Goal: Task Accomplishment & Management: Complete application form

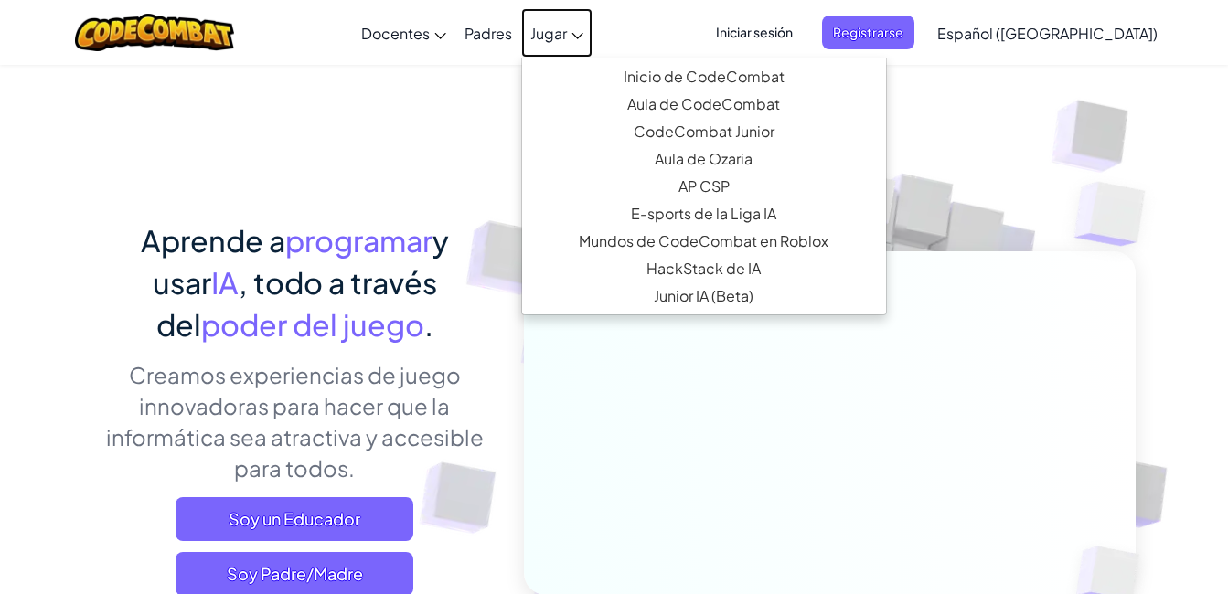
drag, startPoint x: 568, startPoint y: 37, endPoint x: 580, endPoint y: 38, distance: 12.0
click at [567, 37] on span "Jugar" at bounding box center [548, 33] width 37 height 19
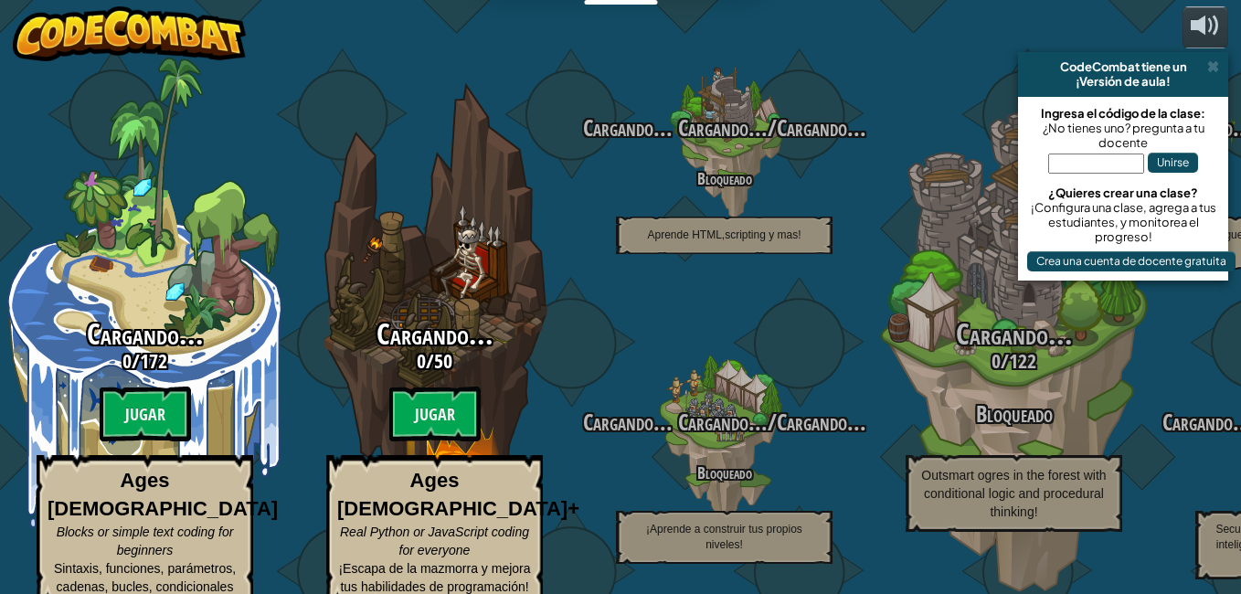
select select "es-419"
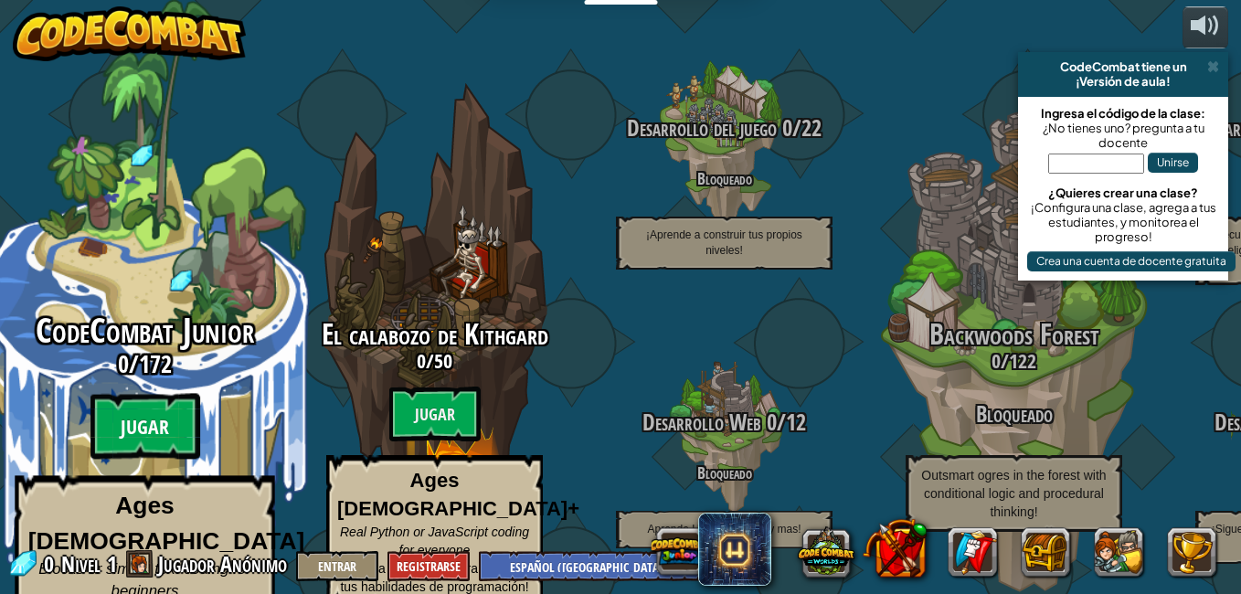
click at [167, 425] on btn "Jugar" at bounding box center [146, 427] width 110 height 66
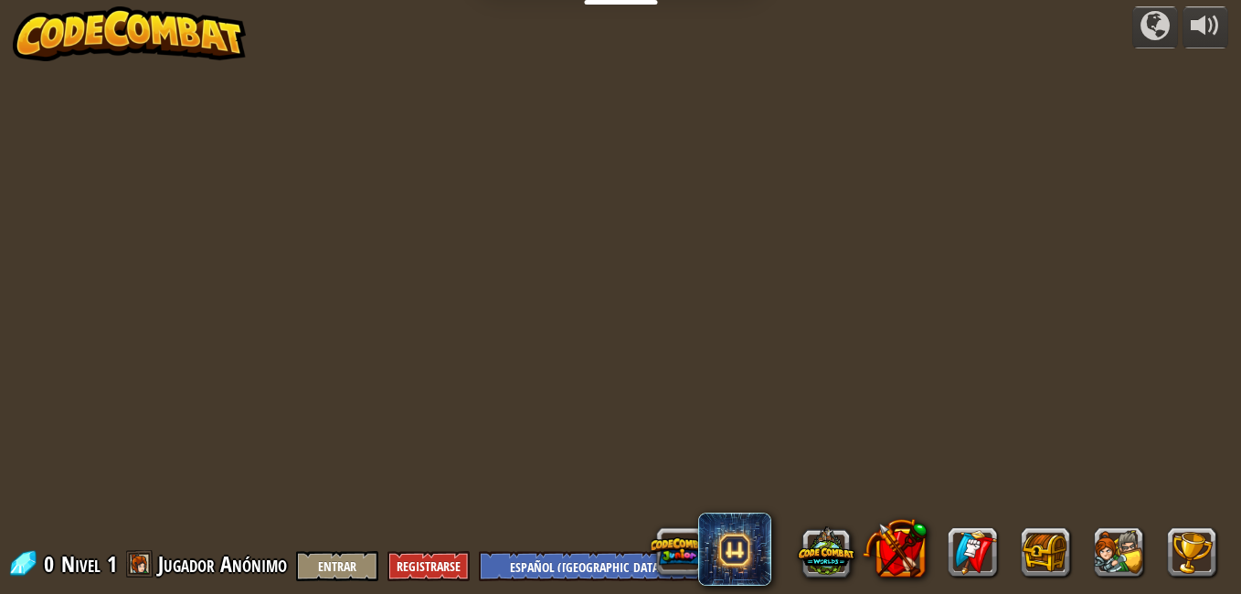
select select "es-419"
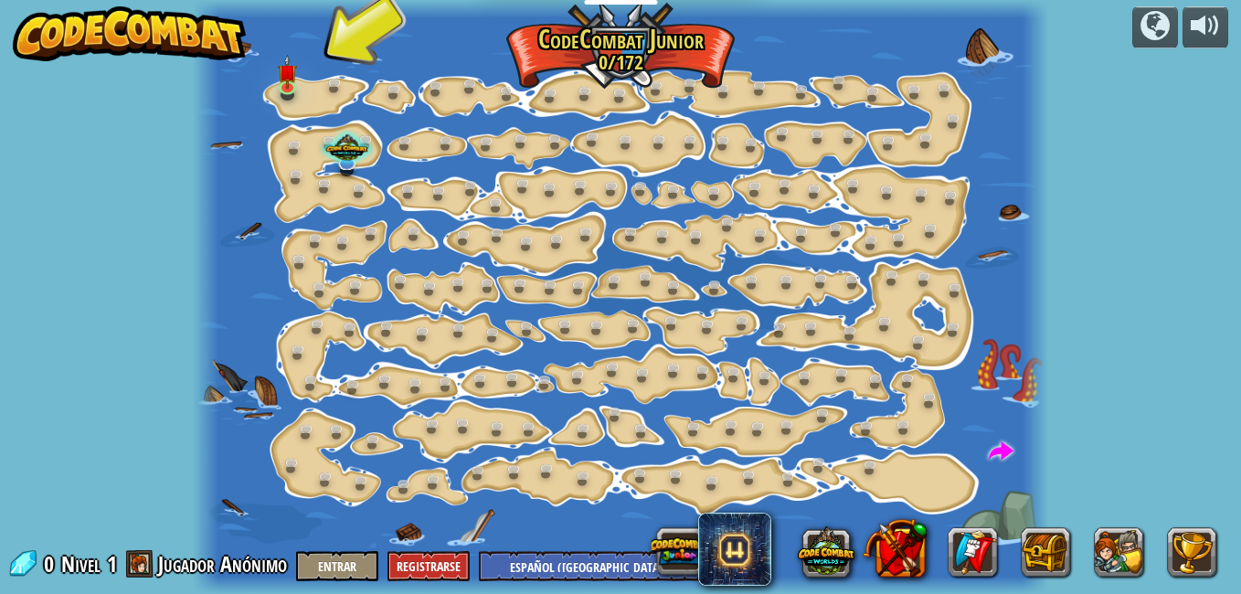
click at [311, 94] on div at bounding box center [621, 297] width 857 height 594
click at [271, 85] on div at bounding box center [621, 297] width 857 height 594
click at [283, 88] on link at bounding box center [290, 87] width 37 height 37
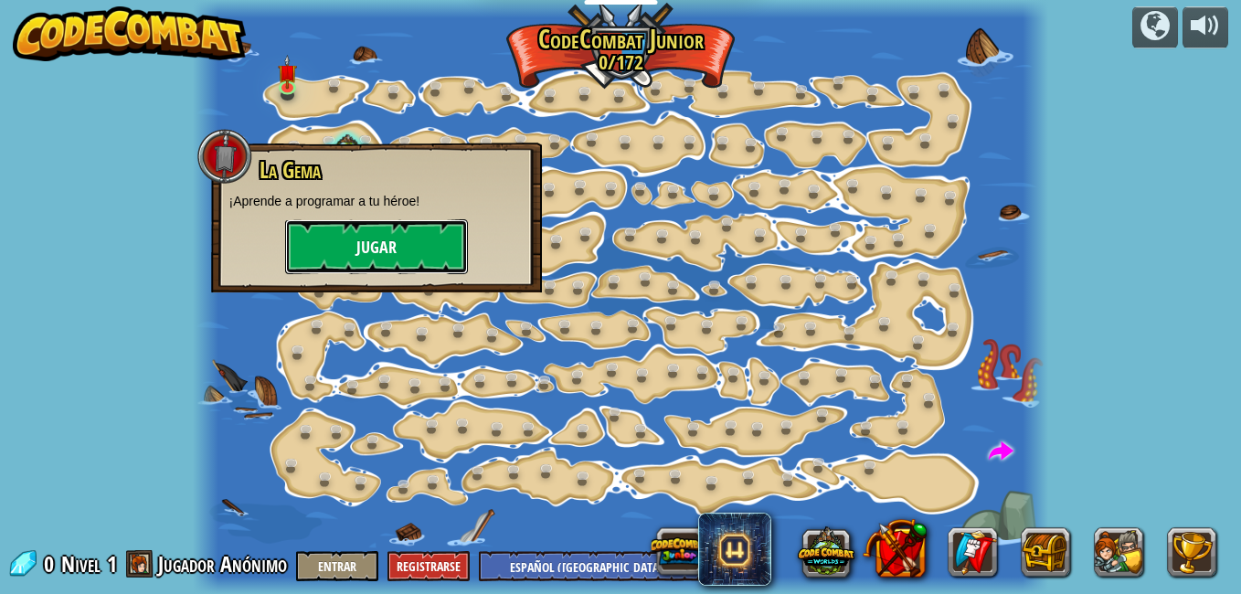
click at [314, 233] on button "Jugar" at bounding box center [376, 246] width 183 height 55
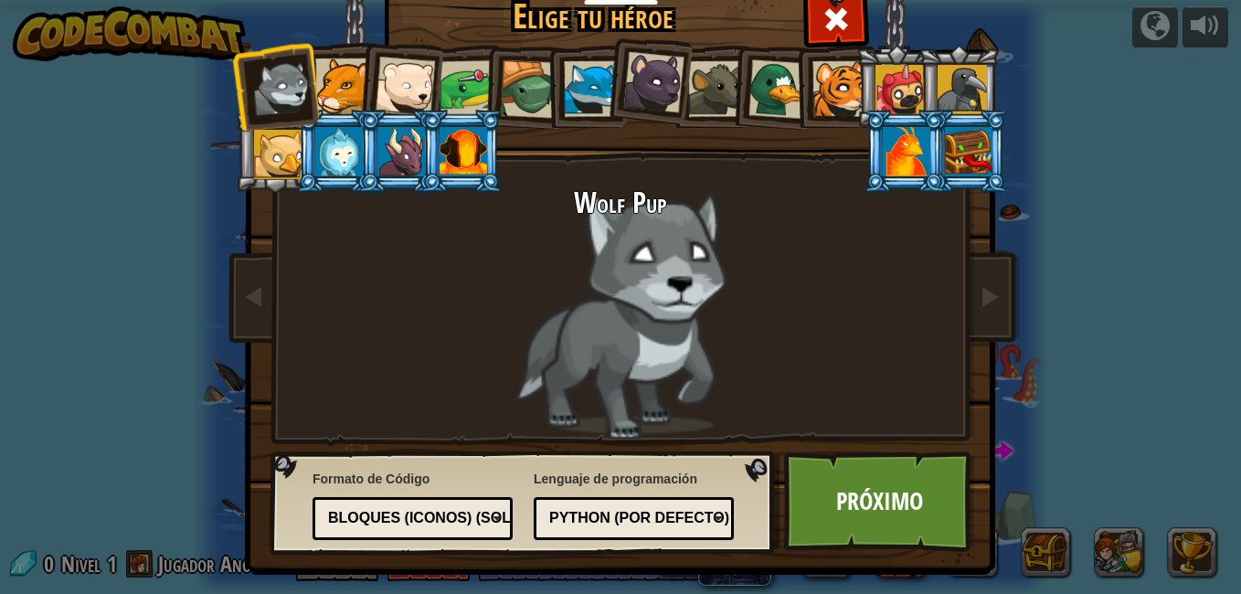
click at [534, 101] on div at bounding box center [529, 89] width 59 height 59
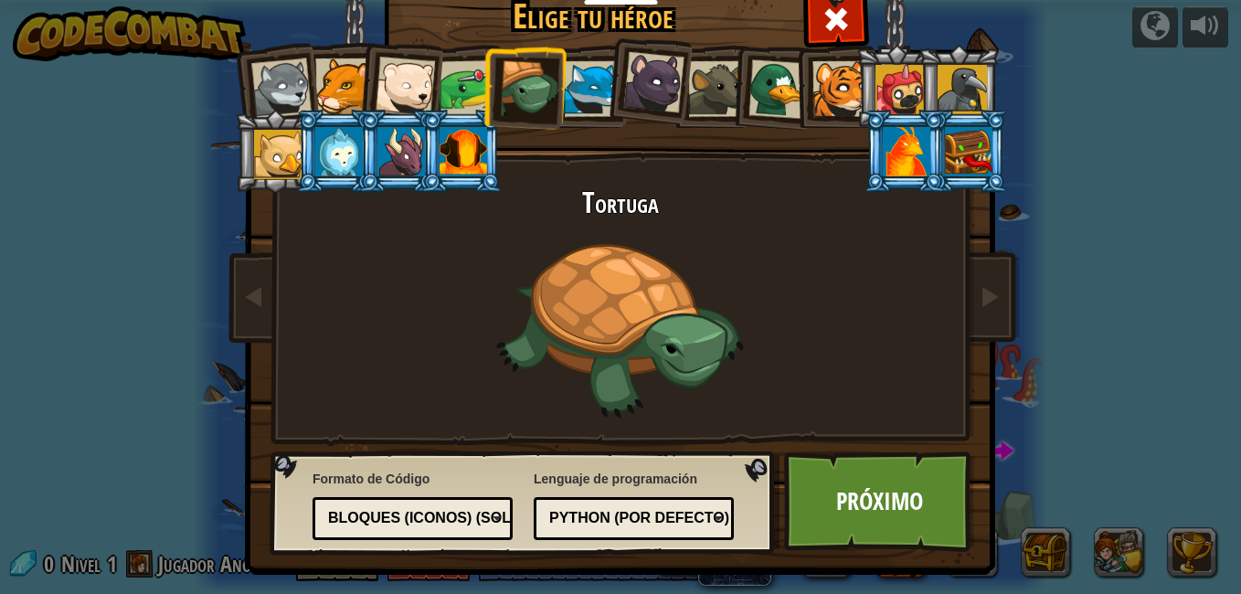
click at [760, 91] on div at bounding box center [778, 88] width 59 height 59
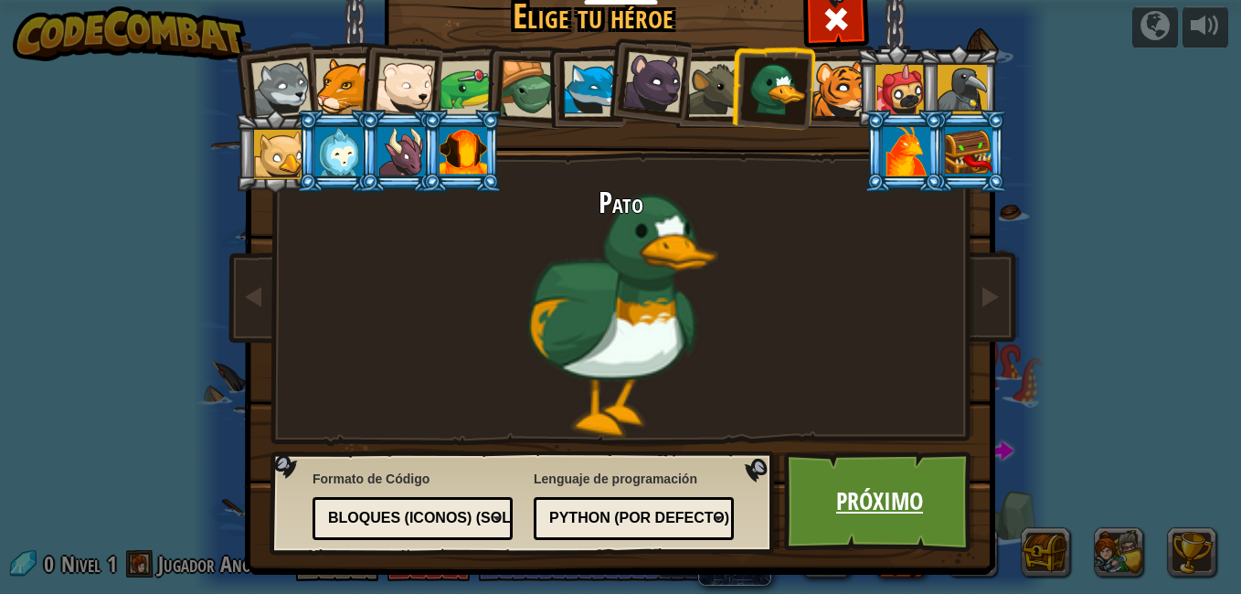
click at [832, 506] on link "Próximo" at bounding box center [879, 502] width 191 height 101
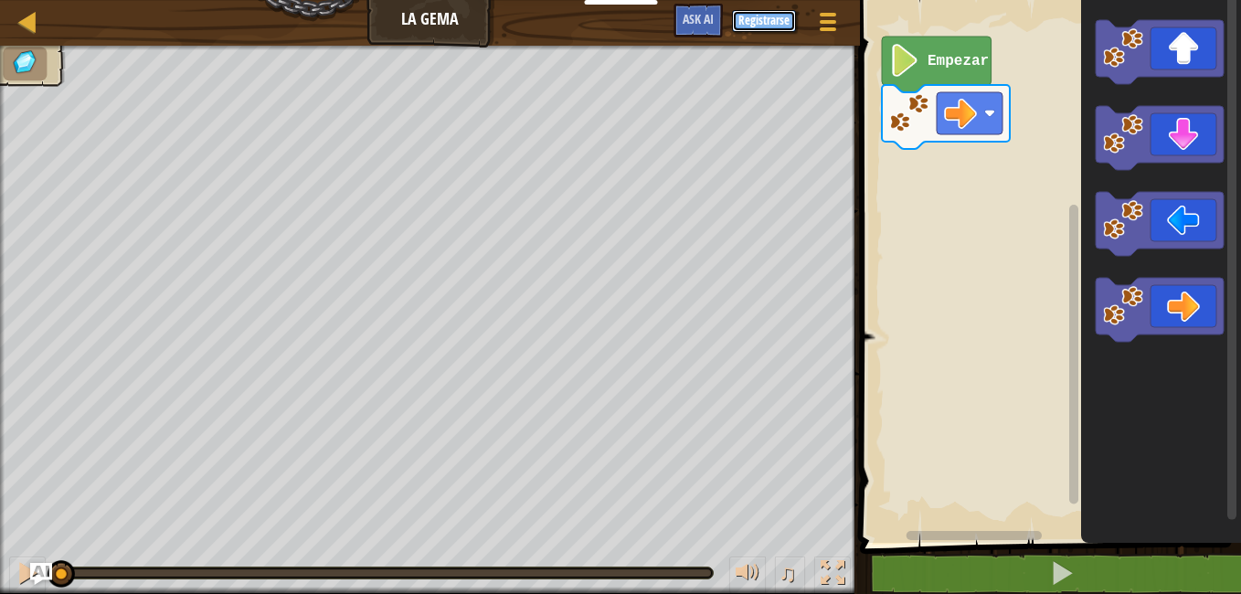
click at [751, 18] on button "Registrarse" at bounding box center [764, 21] width 64 height 22
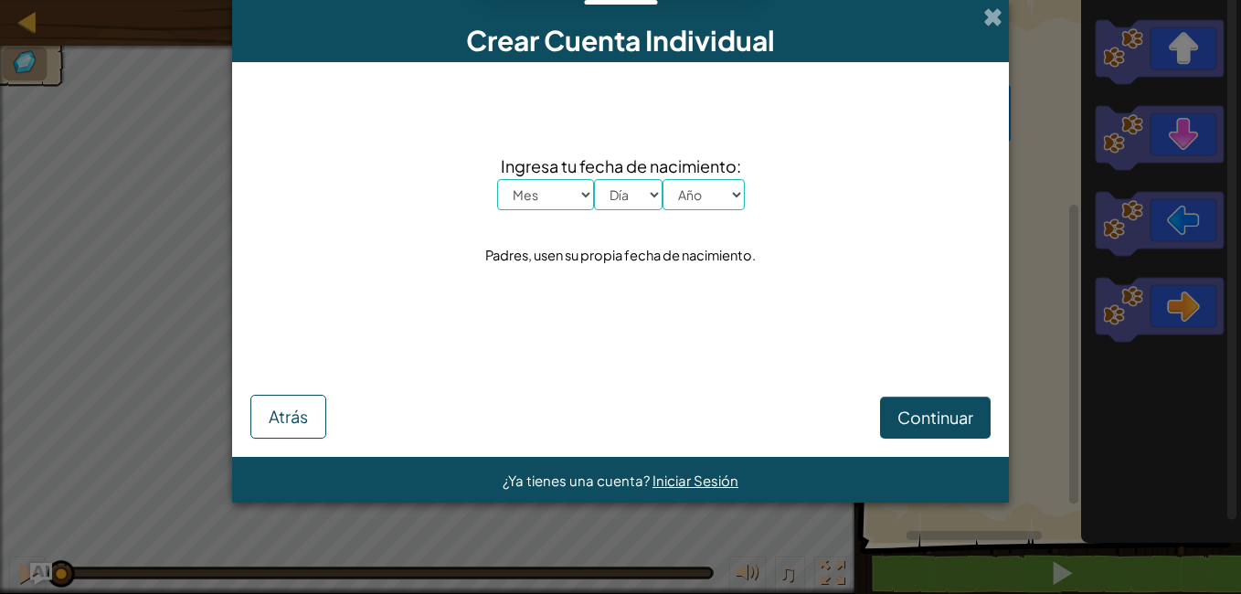
click at [560, 197] on select "Mes Enero Febrero Marzo [PERSON_NAME] [PERSON_NAME] Septiembre Octubre Noviembr…" at bounding box center [545, 194] width 97 height 31
select select "7"
click at [497, 179] on select "Mes Enero Febrero Marzo [PERSON_NAME] [PERSON_NAME] Septiembre Octubre Noviembr…" at bounding box center [545, 194] width 97 height 31
click at [636, 200] on select "Día 1 2 3 4 5 6 7 8 9 10 11 12 13 14 15 16 17 18 19 20 21 22 23 24 25 26 27 28 …" at bounding box center [628, 194] width 69 height 31
select select "22"
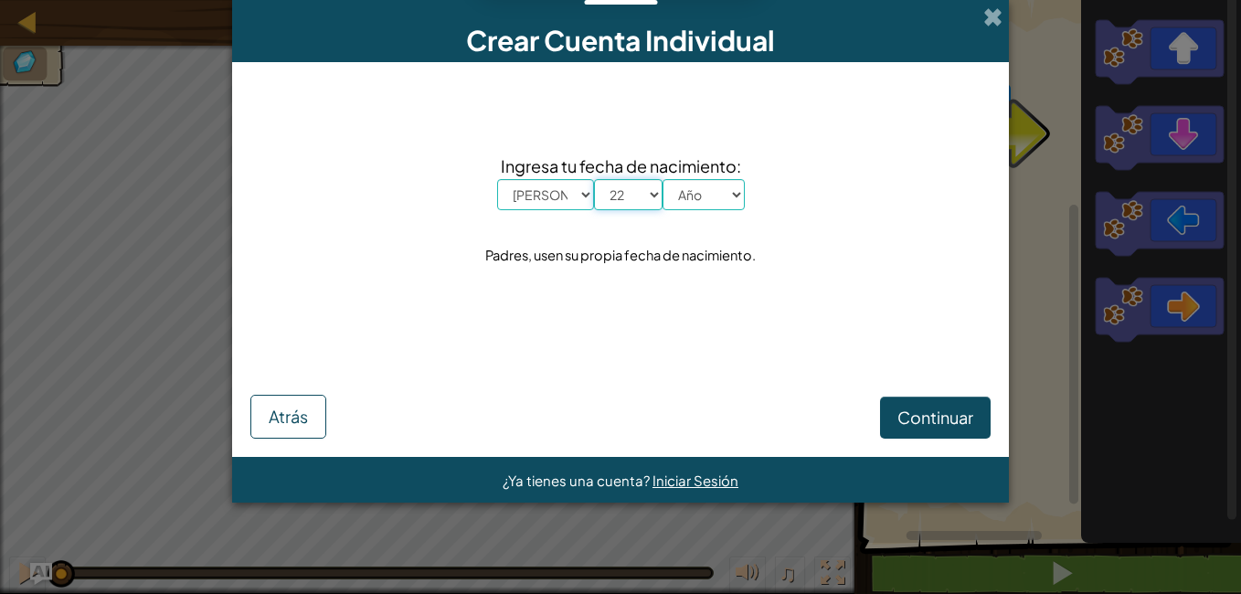
click at [594, 179] on select "Día 1 2 3 4 5 6 7 8 9 10 11 12 13 14 15 16 17 18 19 20 21 22 23 24 25 26 27 28 …" at bounding box center [628, 194] width 69 height 31
click at [685, 185] on select "Año 2025 2024 2023 2022 2021 2020 2019 2018 2017 2016 2015 2014 2013 2012 2011 …" at bounding box center [704, 194] width 82 height 31
select select "2012"
click at [663, 179] on select "Año 2025 2024 2023 2022 2021 2020 2019 2018 2017 2016 2015 2014 2013 2012 2011 …" at bounding box center [704, 194] width 82 height 31
click at [905, 430] on button "Continuar" at bounding box center [935, 418] width 111 height 42
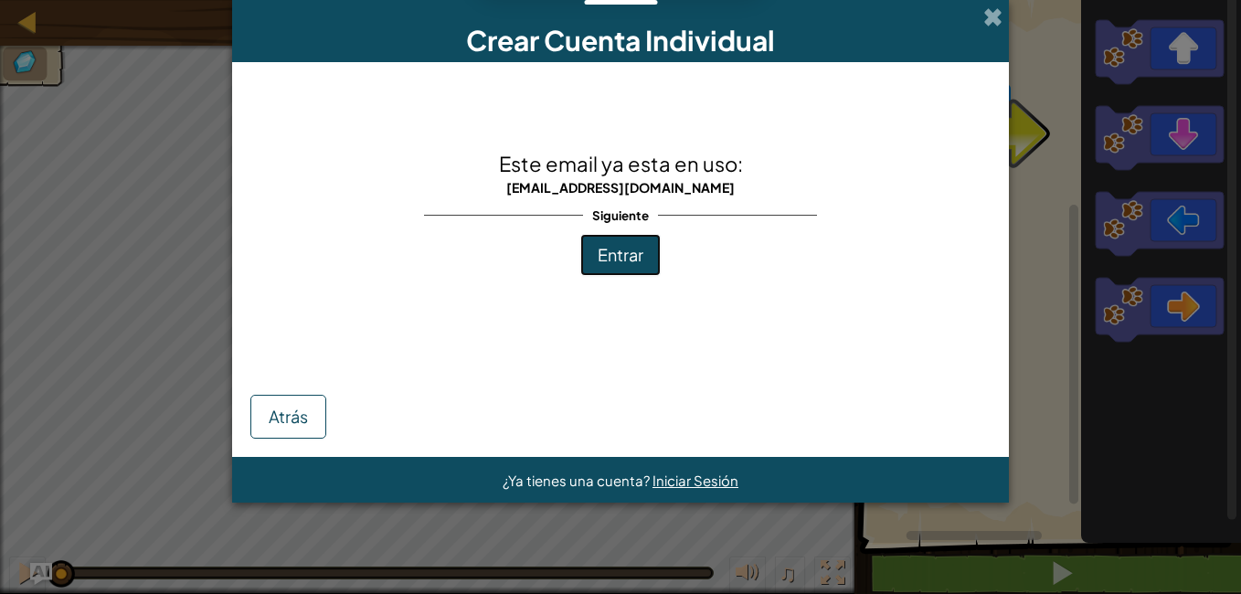
click at [618, 255] on span "Entrar" at bounding box center [621, 254] width 46 height 21
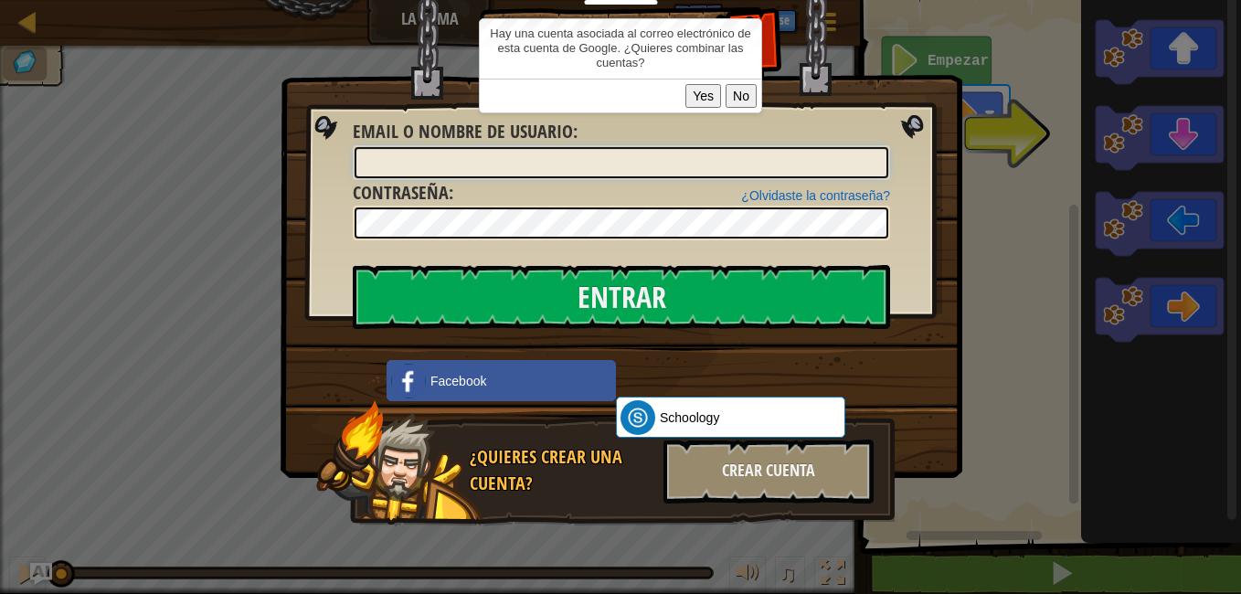
drag, startPoint x: 550, startPoint y: 153, endPoint x: 553, endPoint y: 163, distance: 10.4
click at [550, 153] on input "Email o Nombre de usuario :" at bounding box center [622, 162] width 534 height 31
type input "[EMAIL_ADDRESS][DOMAIN_NAME]"
click at [353, 265] on input "Entrar" at bounding box center [622, 297] width 538 height 64
